Goal: Navigation & Orientation: Find specific page/section

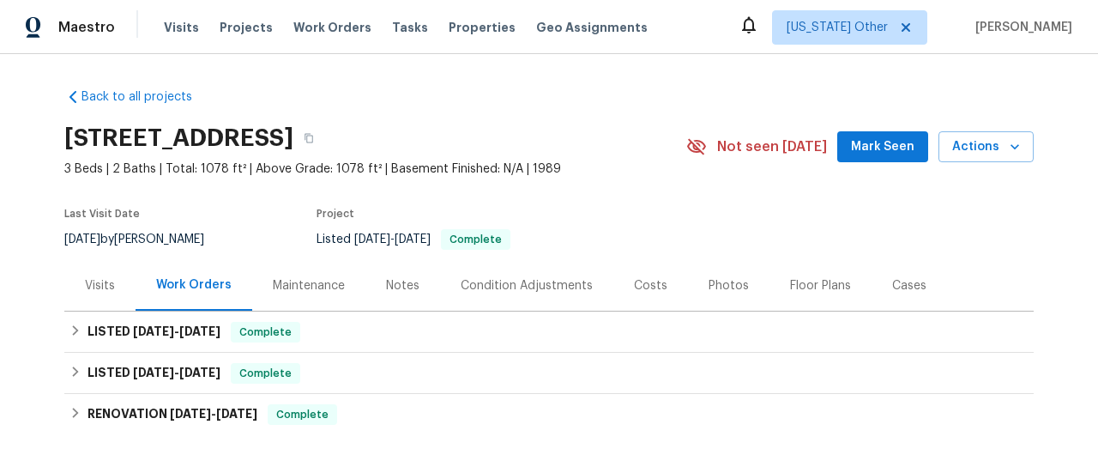
click at [103, 275] on div "Visits" at bounding box center [99, 285] width 71 height 51
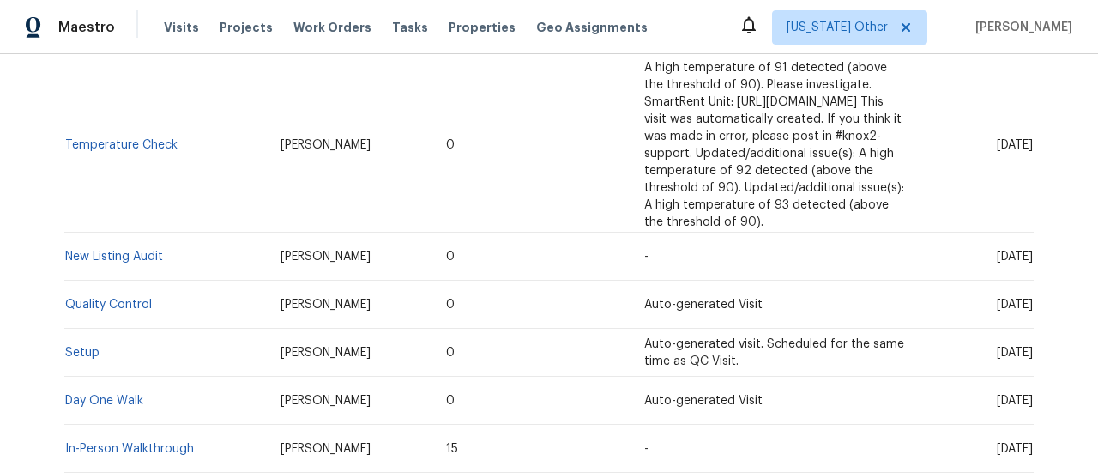
scroll to position [600, 0]
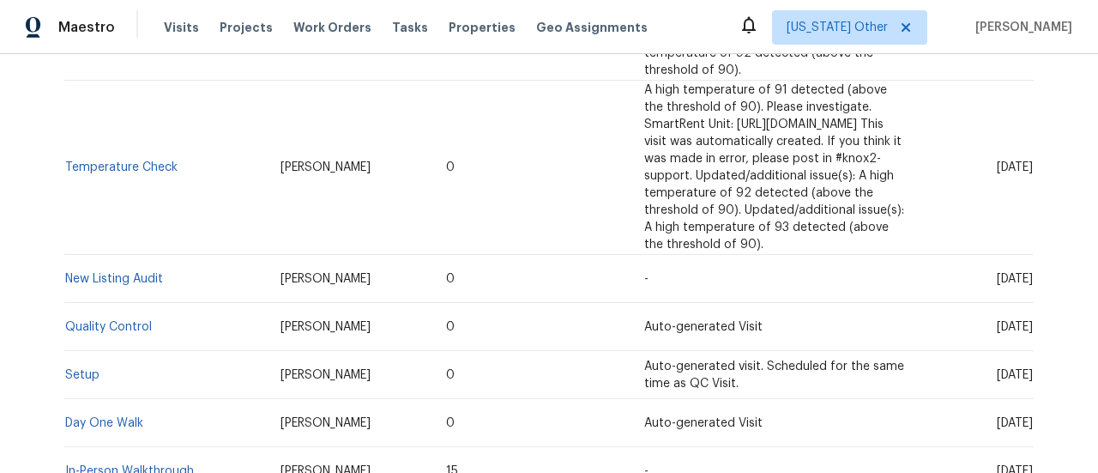
click at [57, 316] on div "Back to all projects [STREET_ADDRESS] 3 Beds | 2 Baths | Total: 1078 ft² | Abov…" at bounding box center [549, 263] width 1098 height 419
click at [80, 369] on link "Setup" at bounding box center [82, 375] width 34 height 12
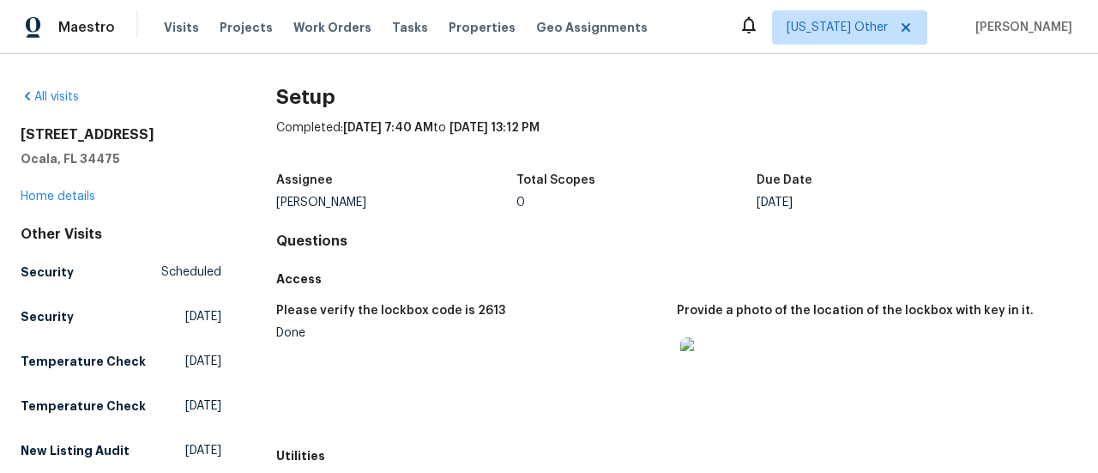
click at [691, 351] on img at bounding box center [707, 364] width 55 height 55
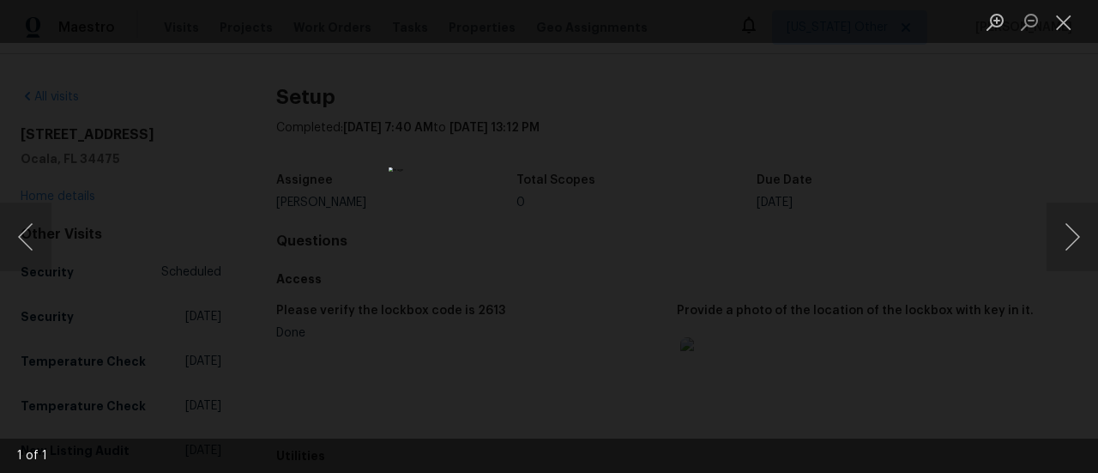
click at [590, 305] on img "Lightbox" at bounding box center [549, 236] width 321 height 138
click at [1058, 21] on button "Close lightbox" at bounding box center [1063, 22] width 34 height 30
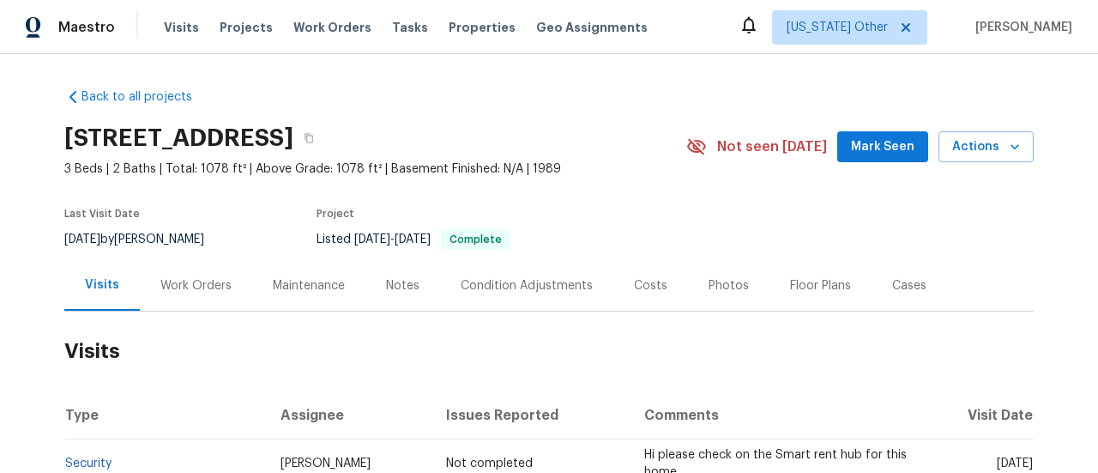
click at [730, 70] on div "Back to all projects [STREET_ADDRESS] 3 Beds | 2 Baths | Total: 1078 ft² | Abov…" at bounding box center [549, 263] width 1098 height 419
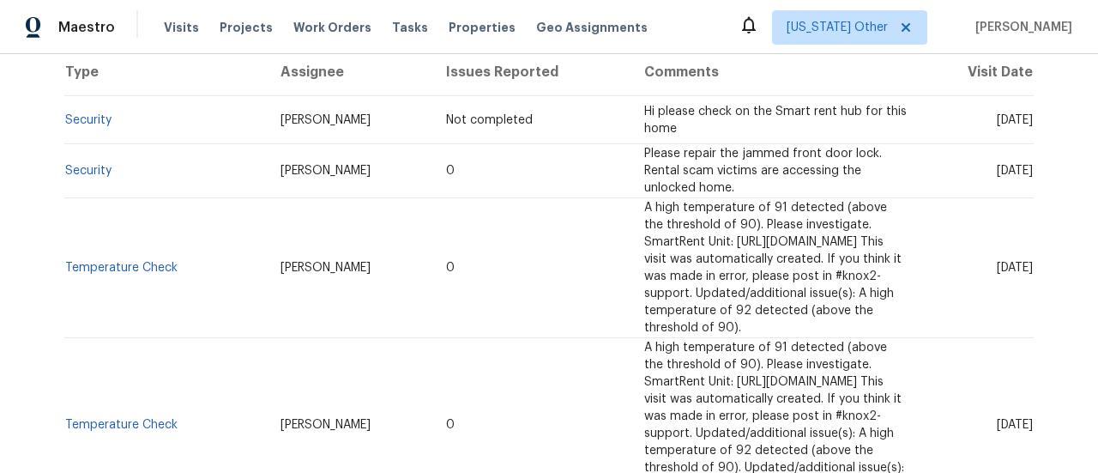
scroll to position [429, 0]
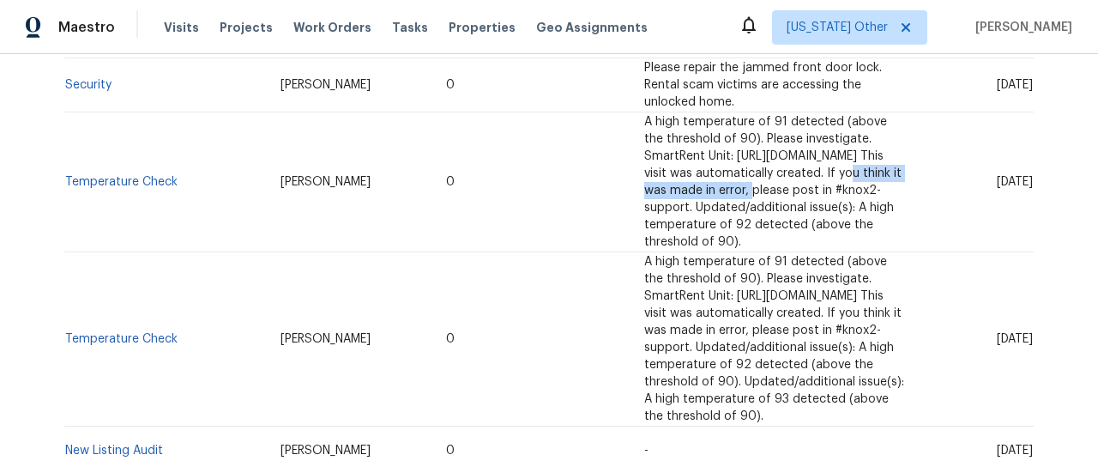
drag, startPoint x: 516, startPoint y: 165, endPoint x: 680, endPoint y: 170, distance: 163.9
click at [680, 170] on span "A high temperature of 91 detected (above the threshold of 90). Please investiga…" at bounding box center [772, 182] width 257 height 132
click at [720, 187] on span "A high temperature of 91 detected (above the threshold of 90). Please investiga…" at bounding box center [772, 182] width 257 height 132
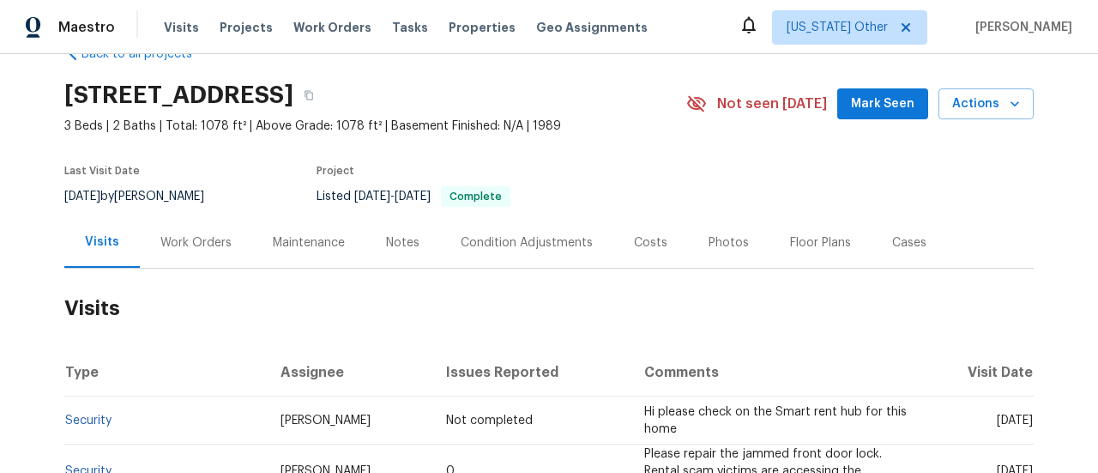
scroll to position [0, 0]
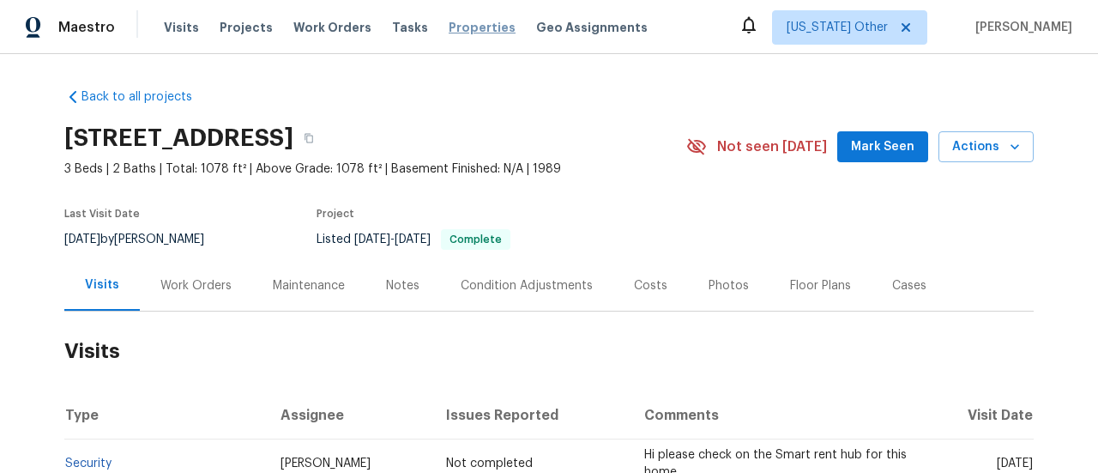
click at [481, 34] on span "Properties" at bounding box center [482, 27] width 67 height 17
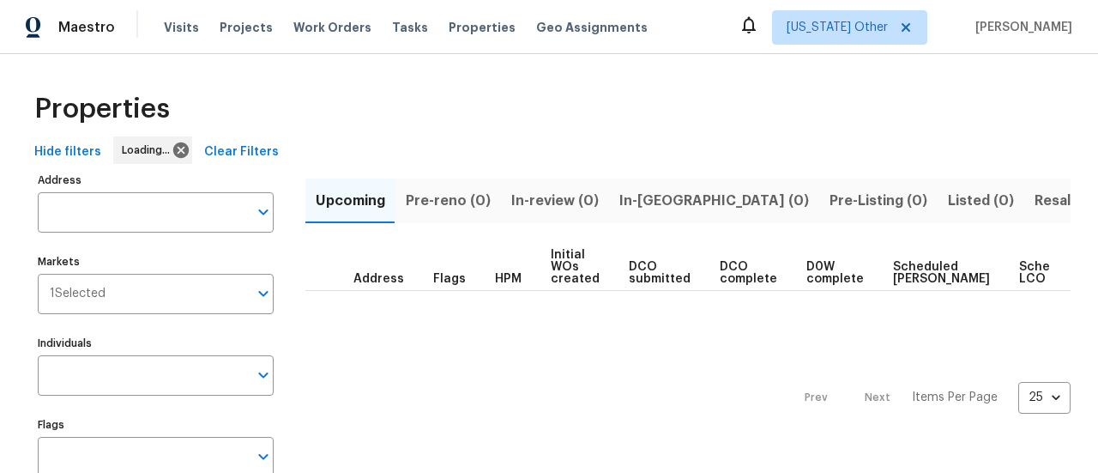
scroll to position [62, 0]
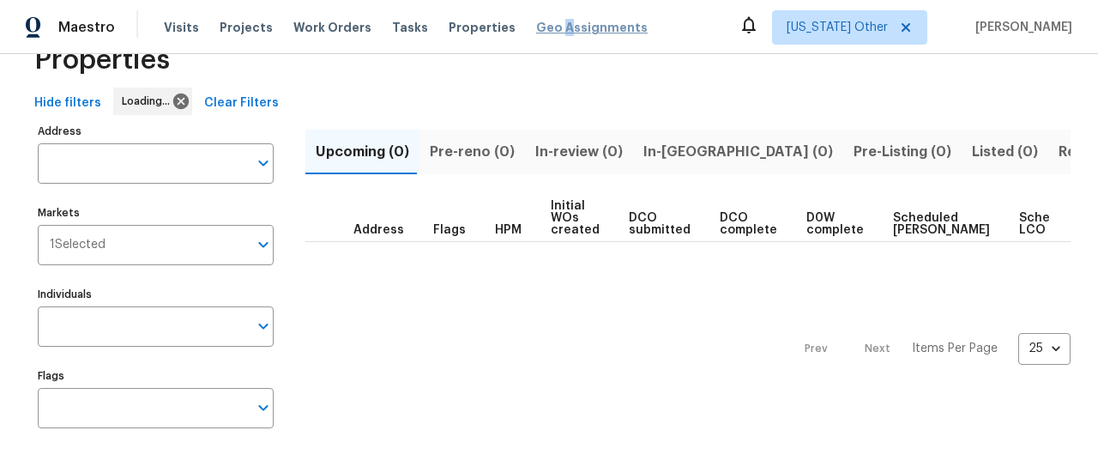
click at [539, 26] on span "Geo Assignments" at bounding box center [591, 27] width 111 height 17
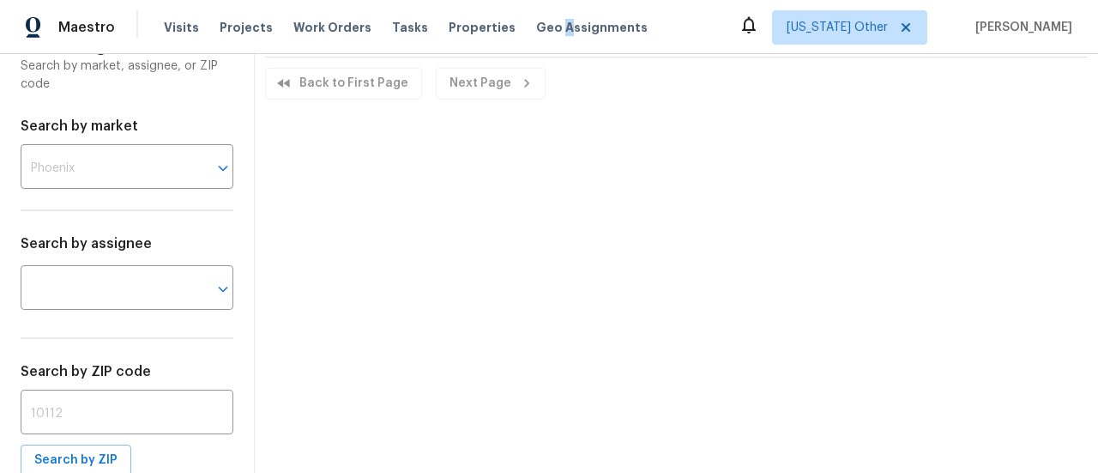
scroll to position [44, 0]
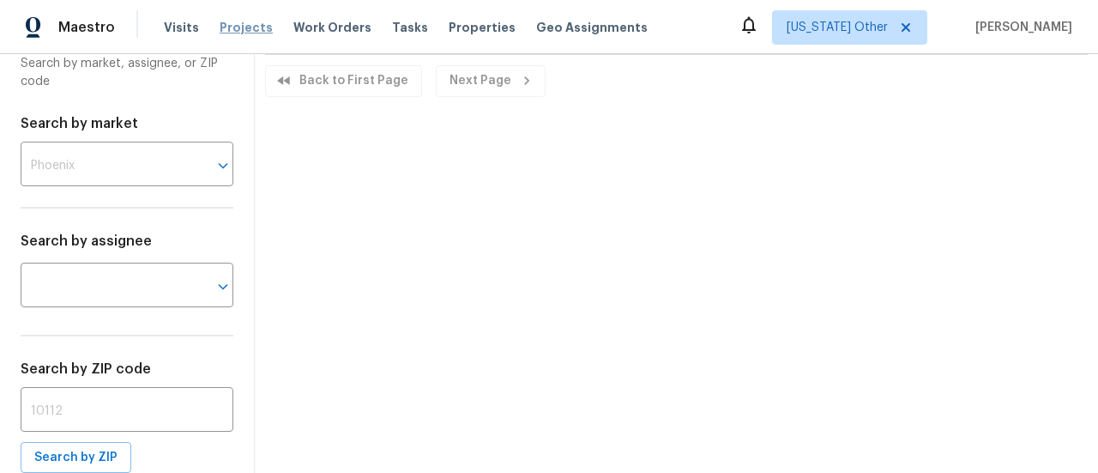
click at [220, 26] on span "Projects" at bounding box center [246, 27] width 53 height 17
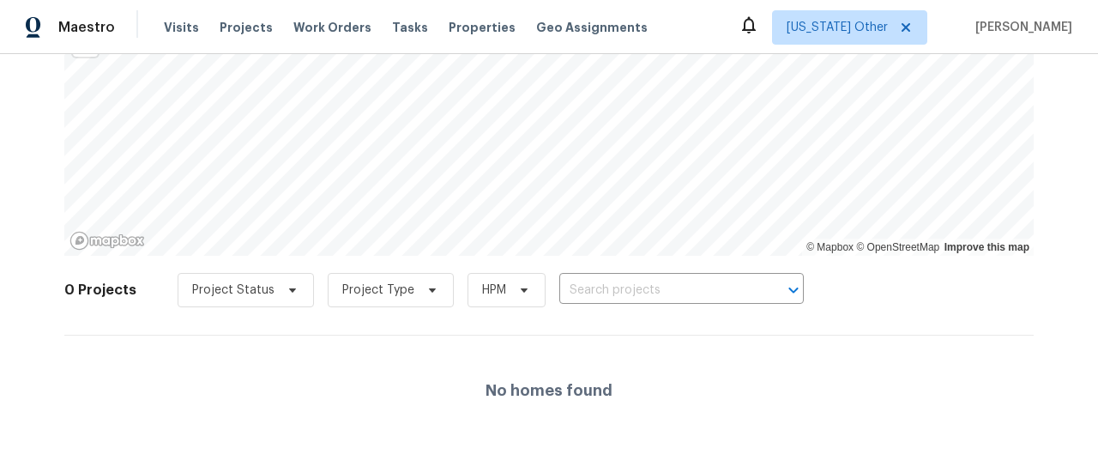
scroll to position [140, 0]
click at [304, 43] on div "Visits Projects Work Orders Tasks Properties Geo Assignments" at bounding box center [416, 27] width 504 height 34
click at [310, 25] on span "Work Orders" at bounding box center [332, 27] width 78 height 17
